Goal: Find specific page/section: Find specific page/section

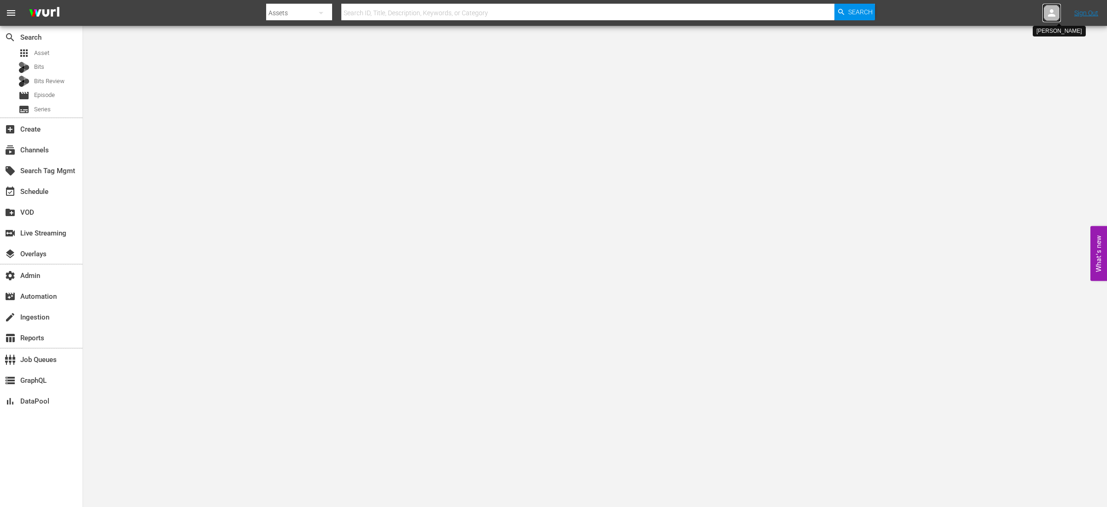
click at [1054, 12] on icon at bounding box center [1051, 12] width 11 height 11
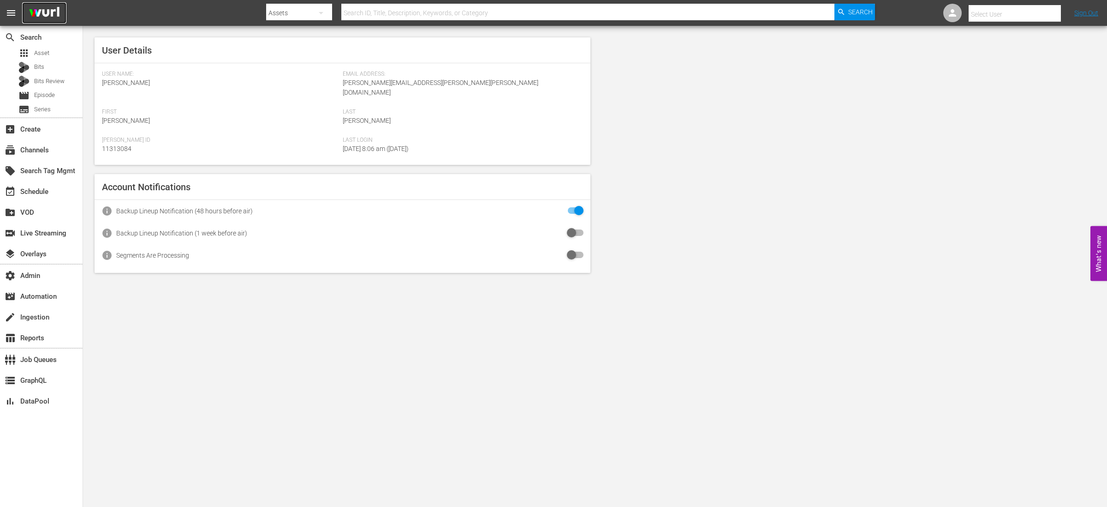
click at [39, 10] on img at bounding box center [44, 13] width 44 height 22
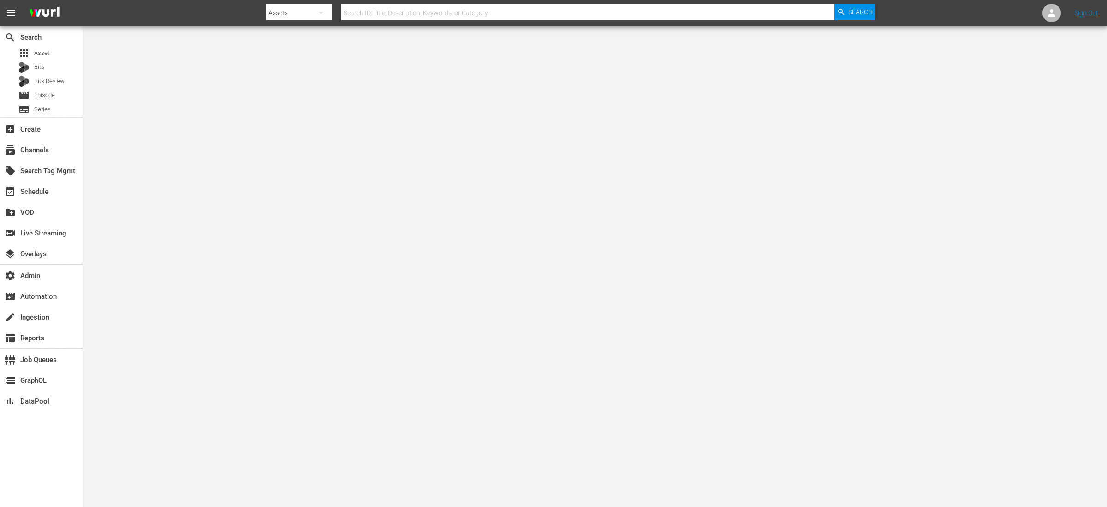
click at [11, 14] on span "menu" at bounding box center [11, 12] width 11 height 11
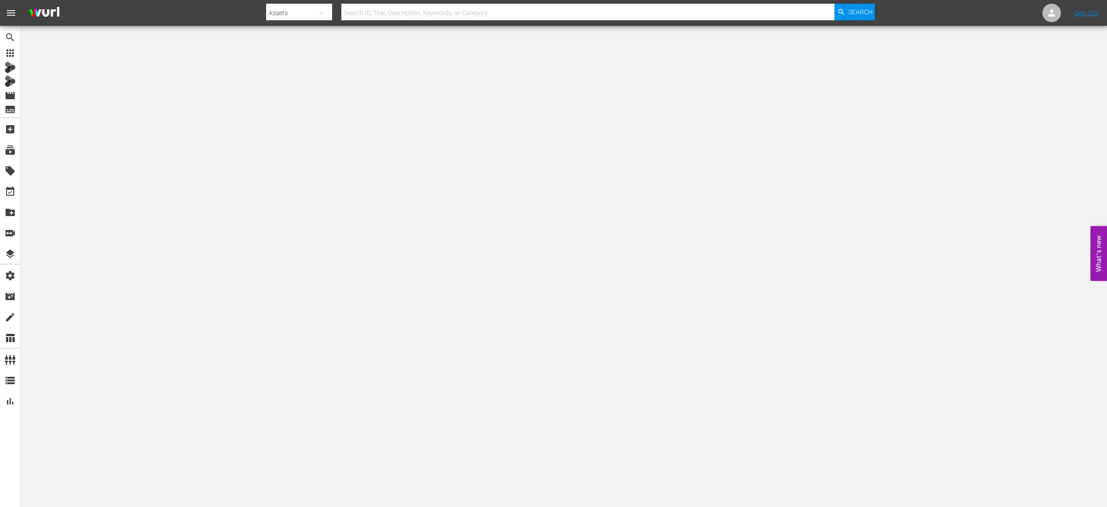
click at [11, 14] on span "menu" at bounding box center [11, 12] width 11 height 11
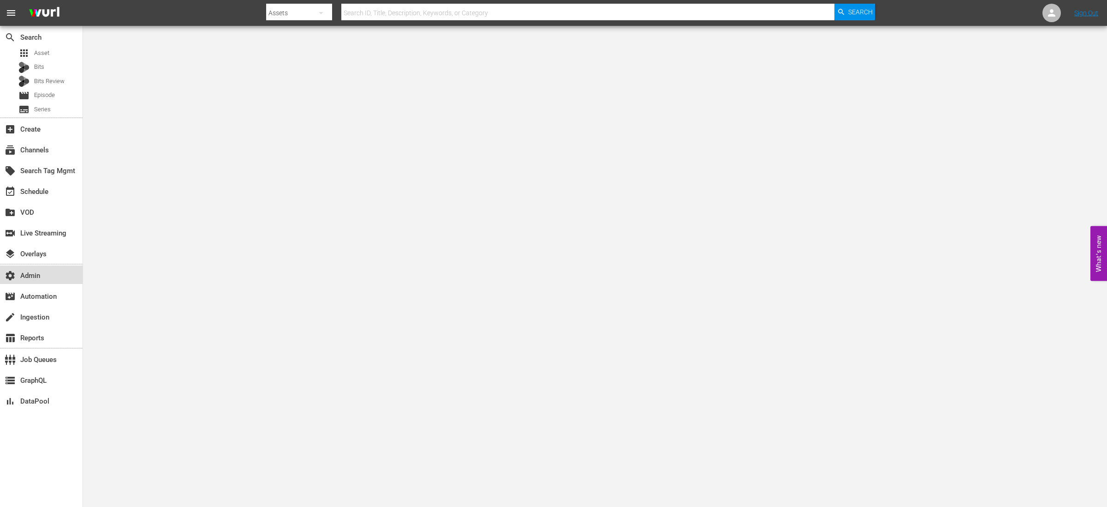
click at [49, 280] on div "settings Admin" at bounding box center [41, 274] width 83 height 18
